Goal: Information Seeking & Learning: Learn about a topic

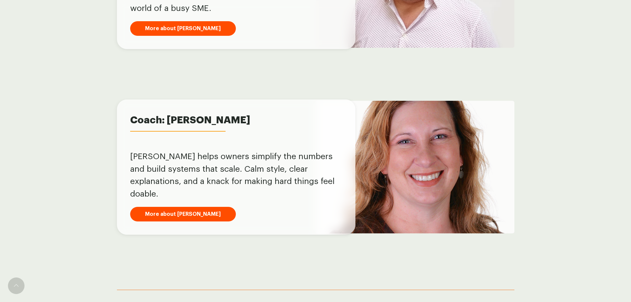
scroll to position [492, 0]
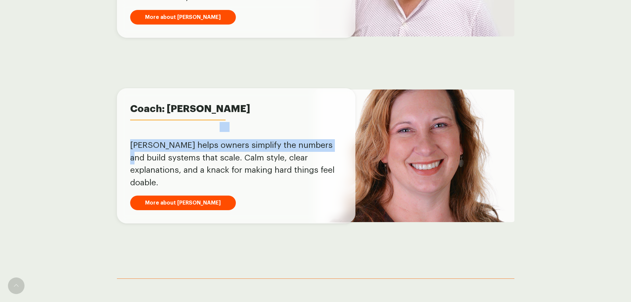
drag, startPoint x: 343, startPoint y: 139, endPoint x: 209, endPoint y: 136, distance: 133.9
click at [209, 136] on div "Coach: [PERSON_NAME] Coach: [PERSON_NAME] [PERSON_NAME] helps owners simplify t…" at bounding box center [236, 155] width 239 height 135
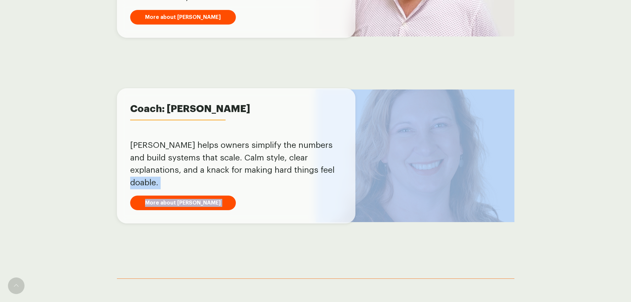
drag, startPoint x: 537, startPoint y: 179, endPoint x: 412, endPoint y: 180, distance: 124.6
click at [345, 179] on div "Coach profiles Coach: [PERSON_NAME] Coach: [PERSON_NAME] [PERSON_NAME] helps ow…" at bounding box center [315, 156] width 631 height 186
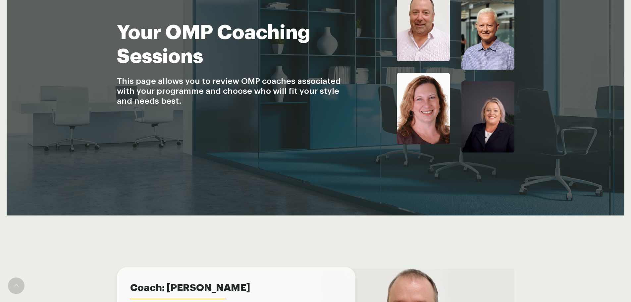
click at [517, 234] on div "Your OMP Coaching Sessions This page allows you to review OMP coaches associate…" at bounding box center [315, 70] width 631 height 343
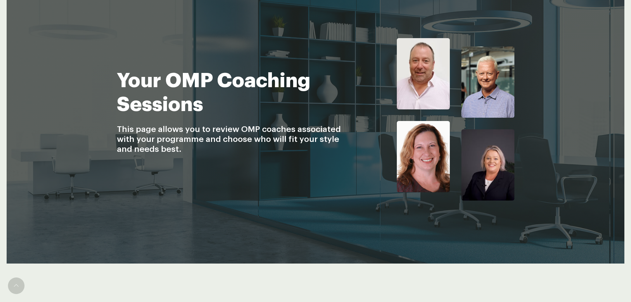
scroll to position [62, 0]
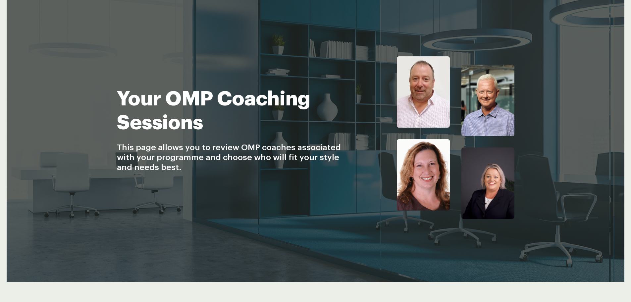
click at [490, 111] on img at bounding box center [488, 100] width 53 height 71
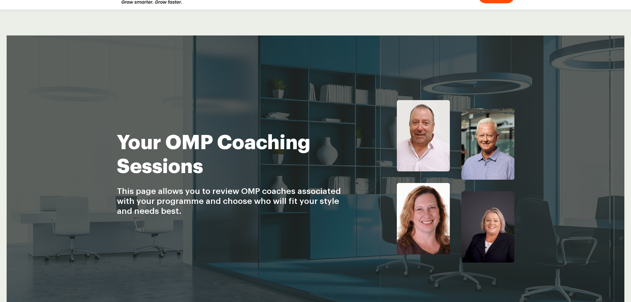
scroll to position [66, 0]
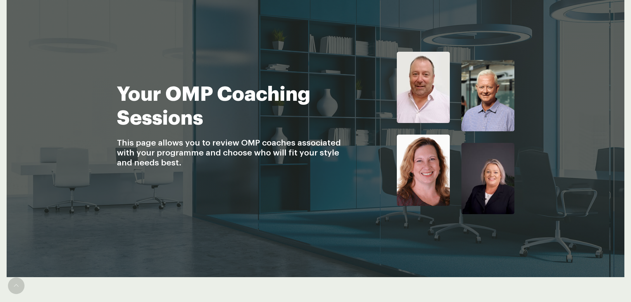
click at [477, 153] on img at bounding box center [488, 178] width 53 height 71
click at [477, 175] on img at bounding box center [488, 178] width 53 height 71
click at [478, 175] on img at bounding box center [488, 178] width 53 height 71
drag, startPoint x: 478, startPoint y: 175, endPoint x: 441, endPoint y: 170, distance: 37.1
click at [474, 175] on img at bounding box center [488, 178] width 53 height 71
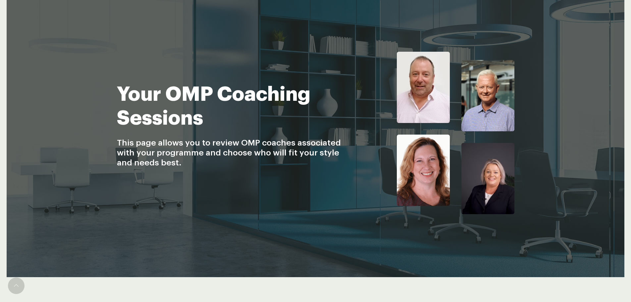
click at [440, 170] on img at bounding box center [423, 170] width 53 height 71
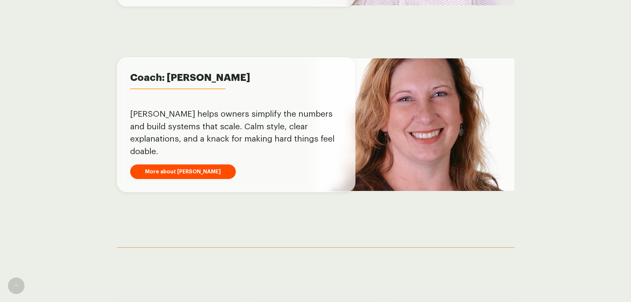
scroll to position [556, 0]
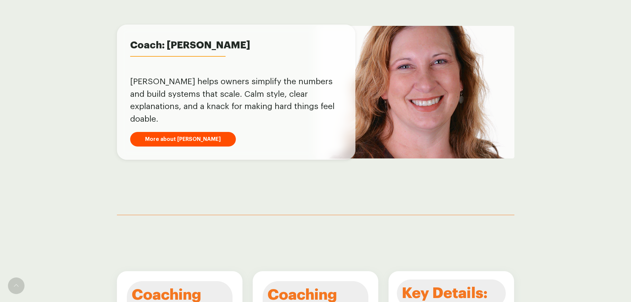
click at [255, 172] on div "Coach profiles Coach: [PERSON_NAME] Coach: [PERSON_NAME] [PERSON_NAME] helps ow…" at bounding box center [315, 92] width 631 height 186
click at [15, 292] on link at bounding box center [16, 285] width 17 height 17
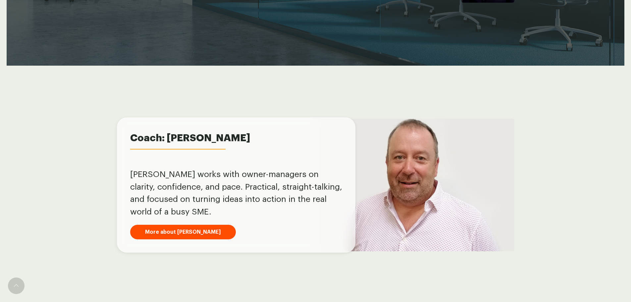
scroll to position [260, 0]
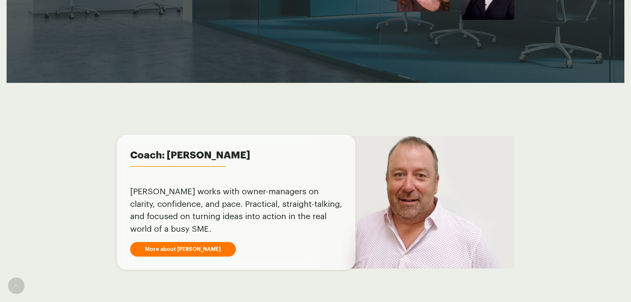
click at [181, 251] on link "More about [PERSON_NAME]" at bounding box center [183, 249] width 106 height 15
